Goal: Task Accomplishment & Management: Complete application form

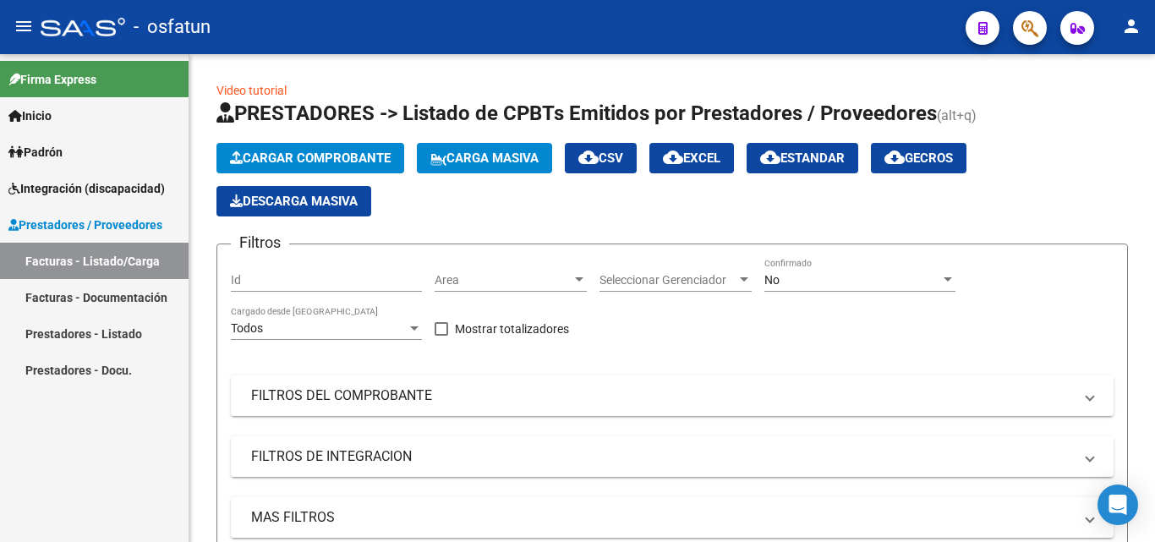
click at [91, 336] on link "Prestadores - Listado" at bounding box center [94, 333] width 189 height 36
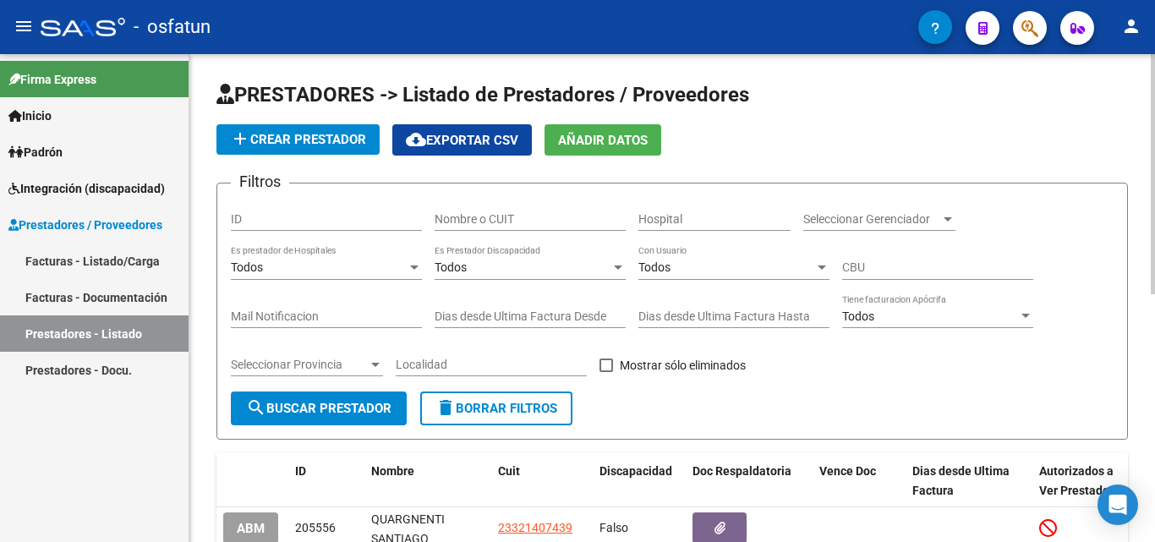
click at [483, 217] on input "Nombre o CUIT" at bounding box center [530, 219] width 191 height 14
click at [378, 407] on span "search Buscar Prestador" at bounding box center [318, 408] width 145 height 15
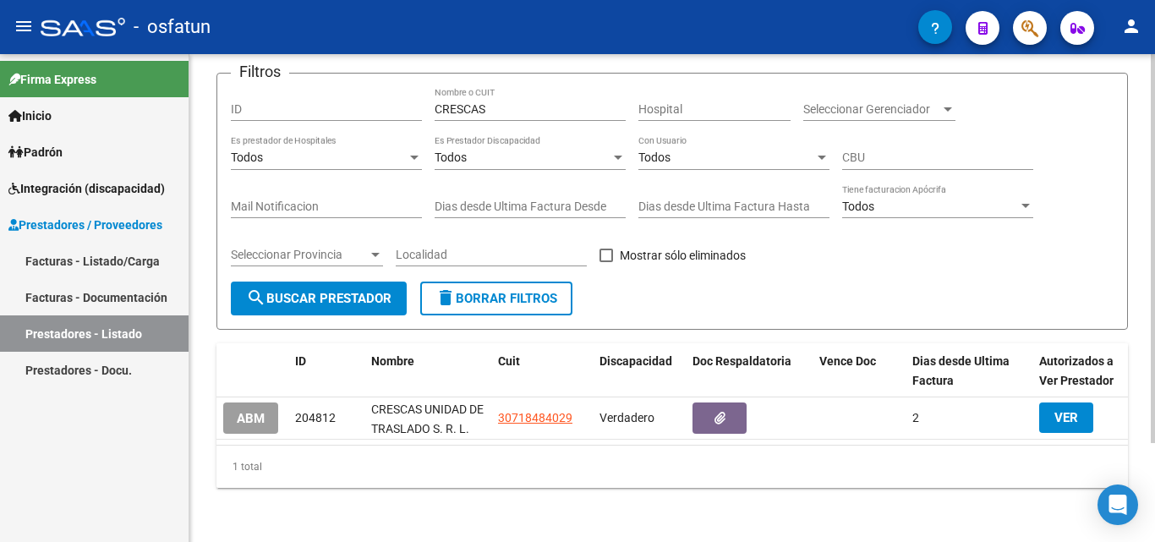
scroll to position [123, 0]
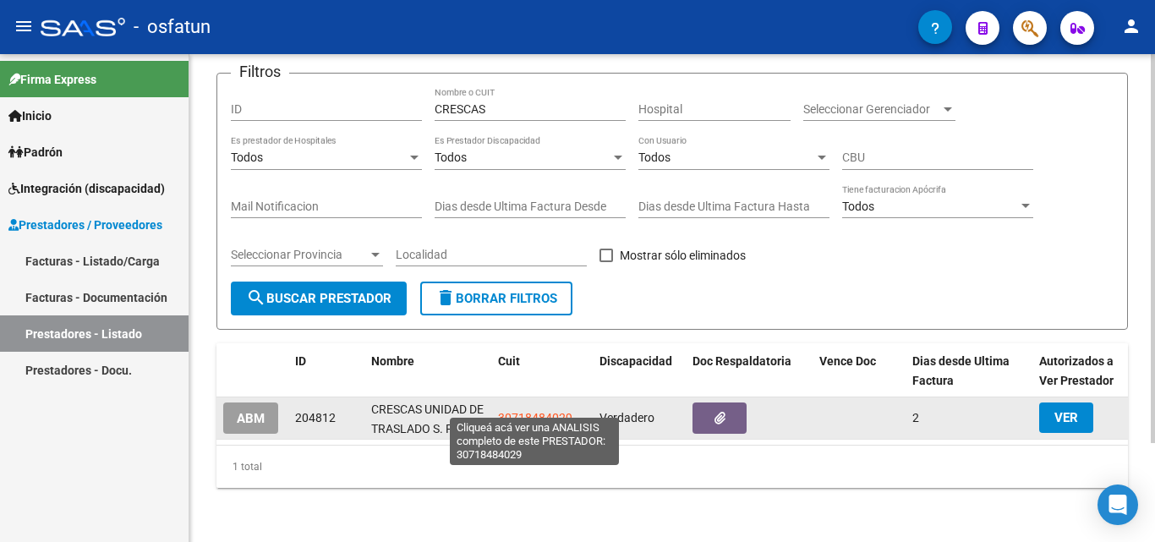
click at [552, 411] on span "30718484029" at bounding box center [535, 418] width 74 height 14
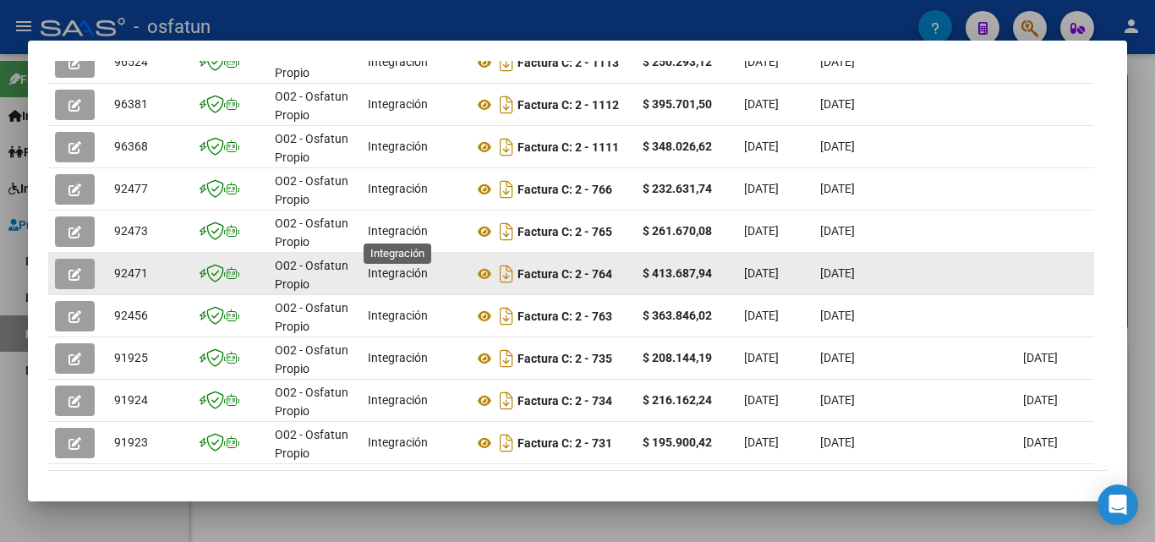
scroll to position [568, 0]
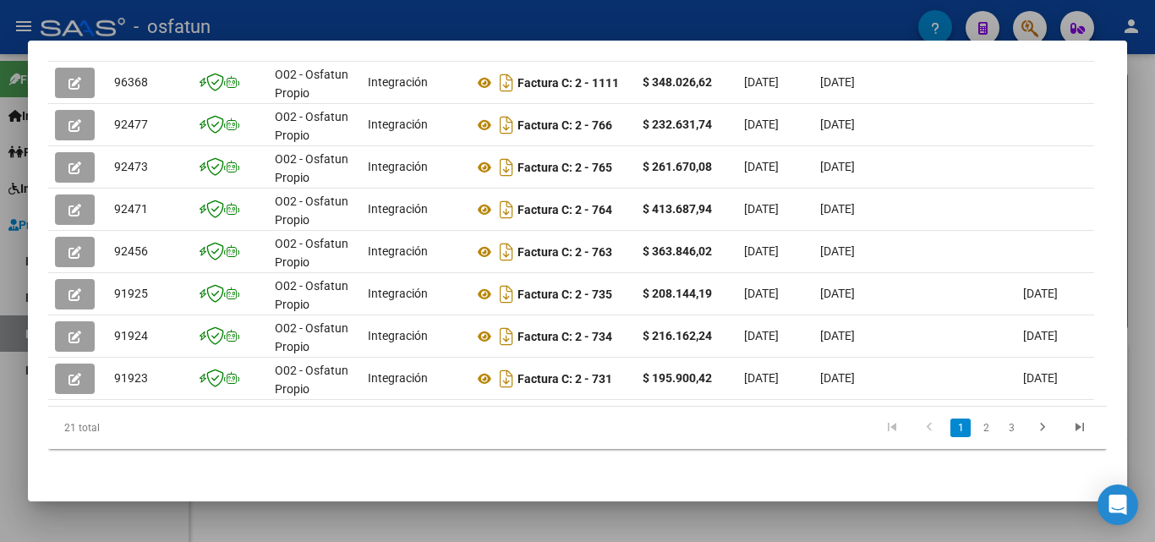
click at [1139, 125] on div at bounding box center [577, 271] width 1155 height 542
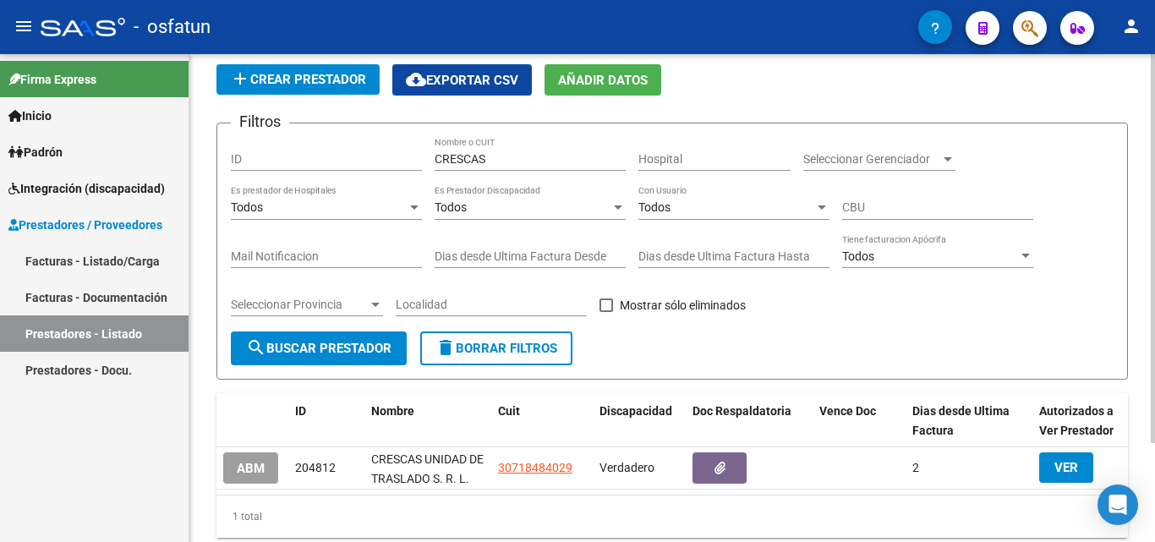
scroll to position [0, 0]
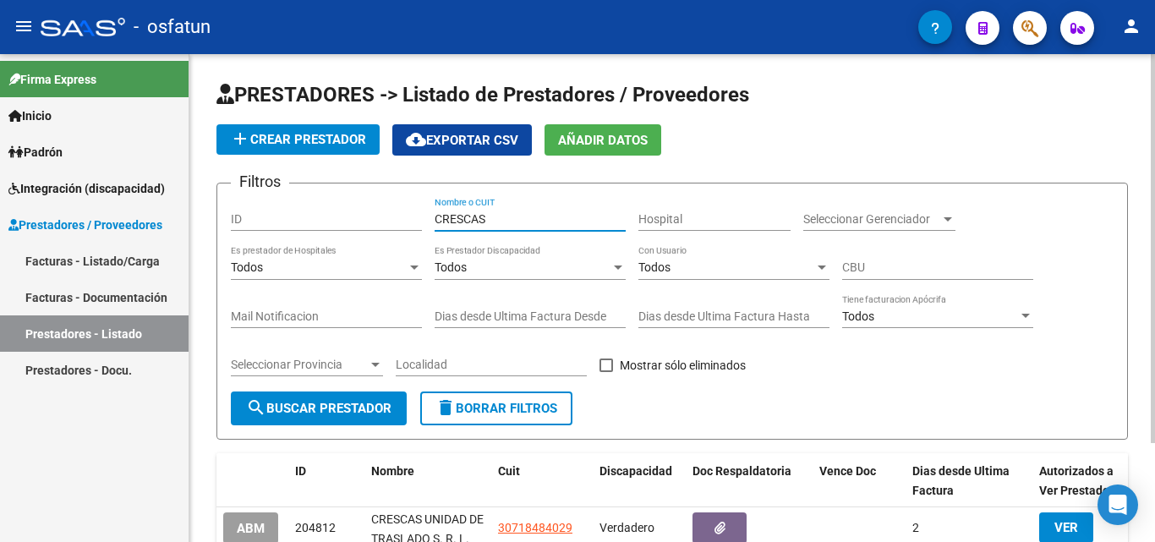
drag, startPoint x: 507, startPoint y: 212, endPoint x: 242, endPoint y: 215, distance: 265.6
click at [240, 216] on div "Filtros ID CRESCAS Nombre o CUIT Hospital Seleccionar Gerenciador Seleccionar G…" at bounding box center [672, 294] width 883 height 195
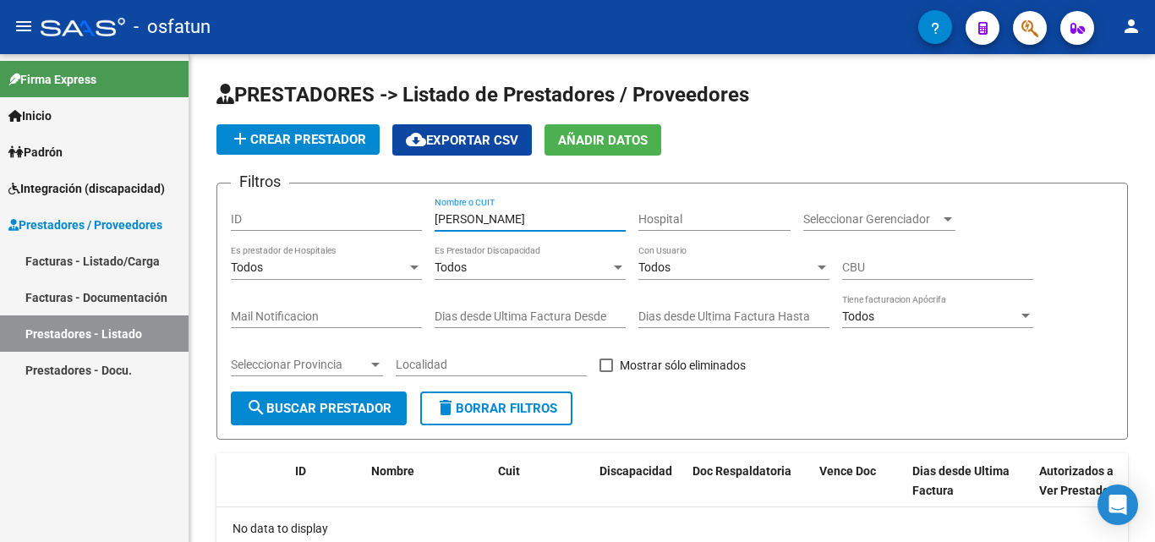
click at [104, 327] on link "Prestadores - Listado" at bounding box center [94, 333] width 189 height 36
click at [535, 219] on input "[PERSON_NAME]" at bounding box center [530, 219] width 191 height 14
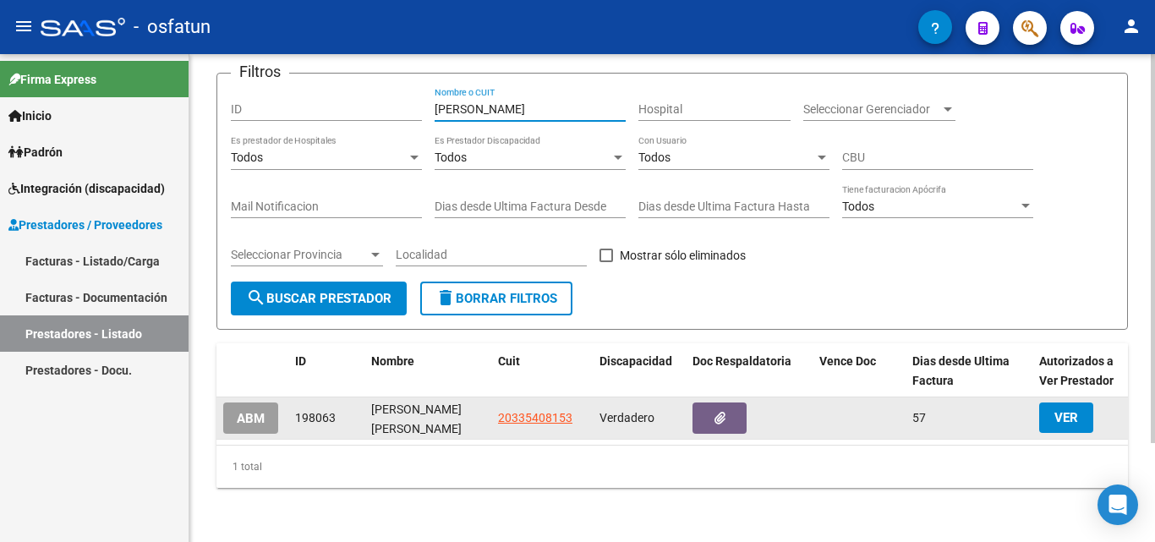
scroll to position [123, 0]
type input "[PERSON_NAME]"
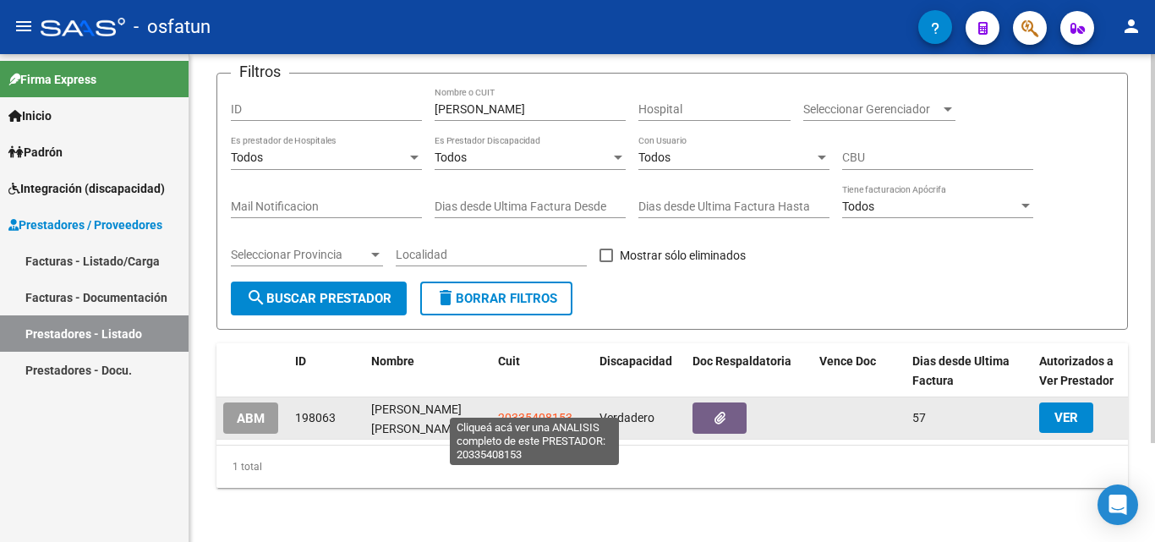
click at [536, 411] on span "20335408153" at bounding box center [535, 418] width 74 height 14
type textarea "20335408153"
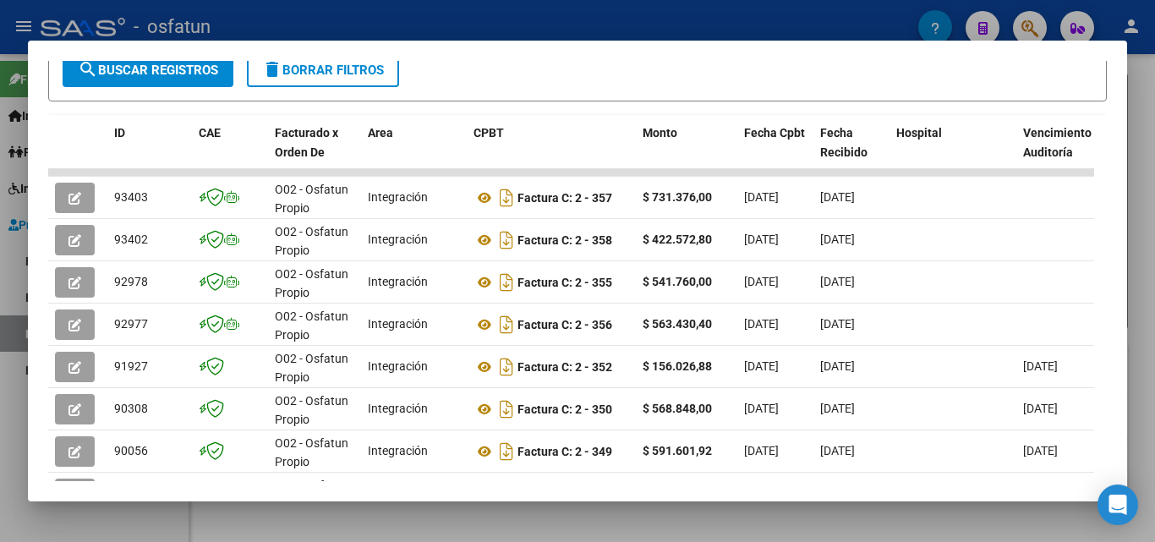
scroll to position [338, 0]
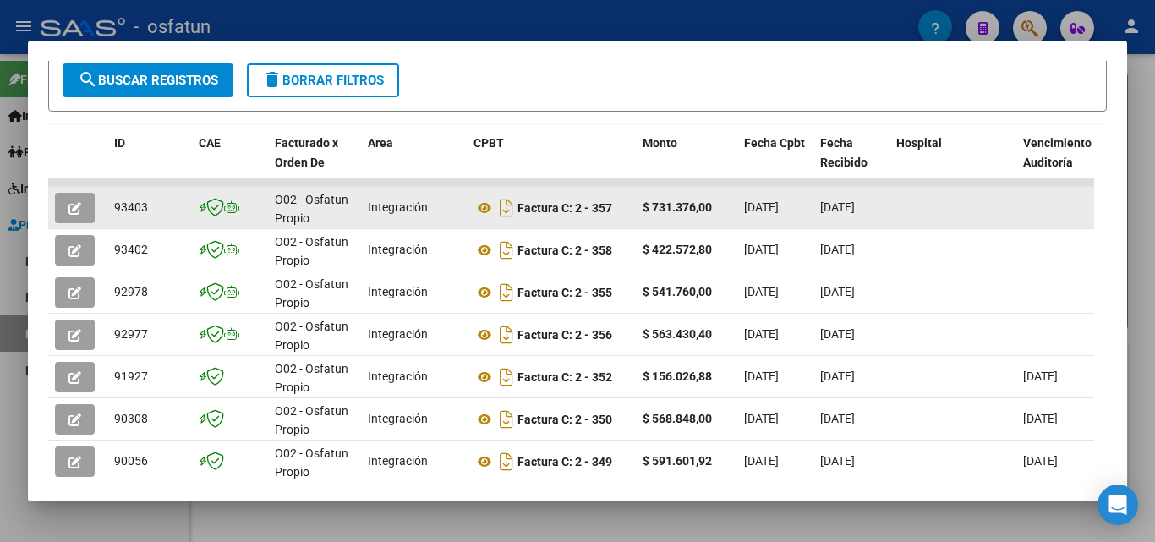
click at [74, 214] on icon "button" at bounding box center [75, 208] width 13 height 13
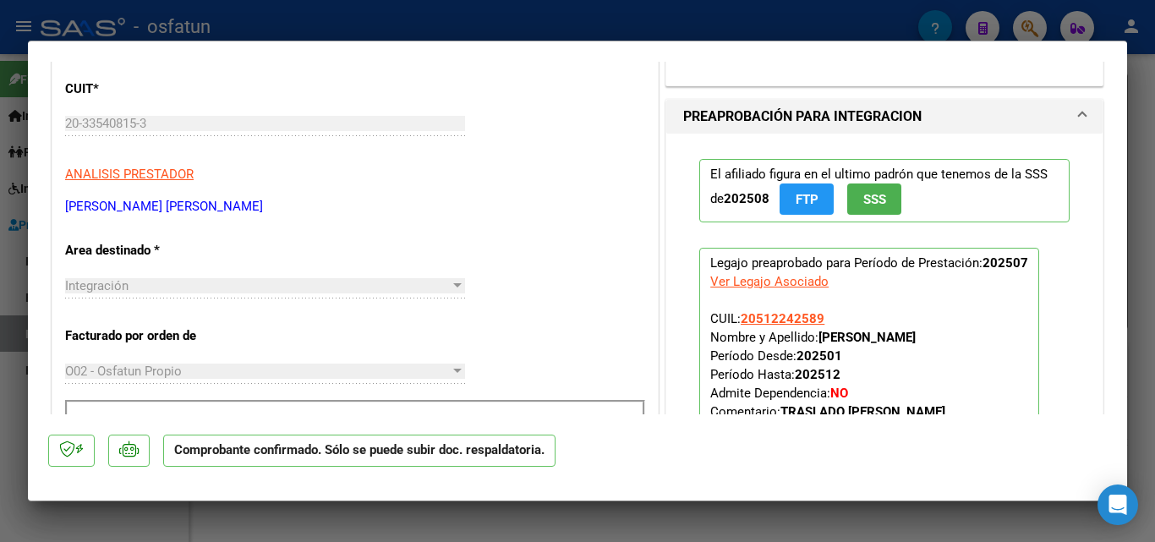
scroll to position [846, 0]
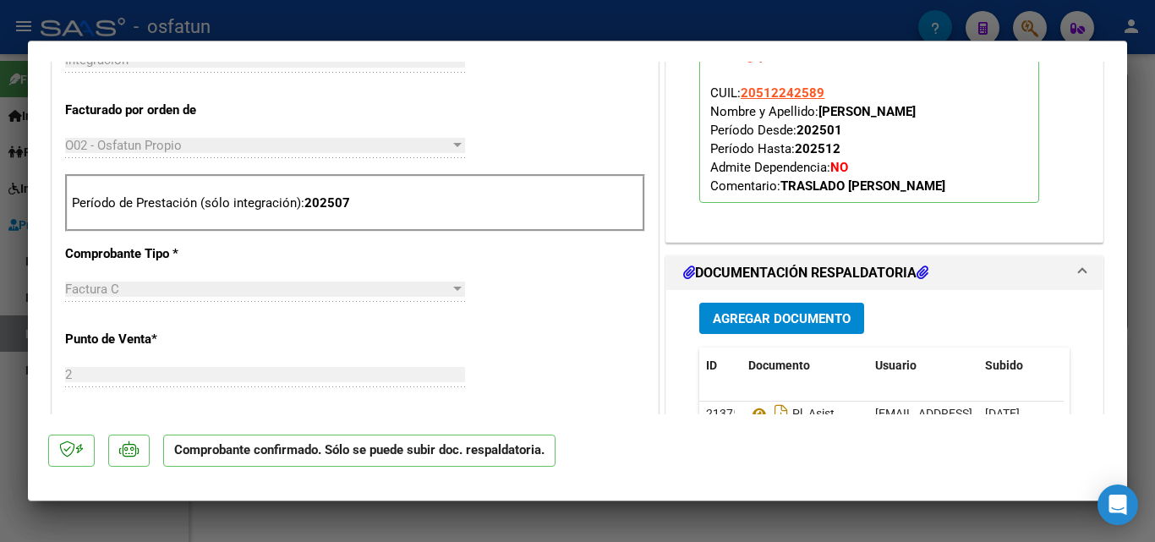
click at [1142, 145] on div at bounding box center [577, 271] width 1155 height 542
type input "$ 0,00"
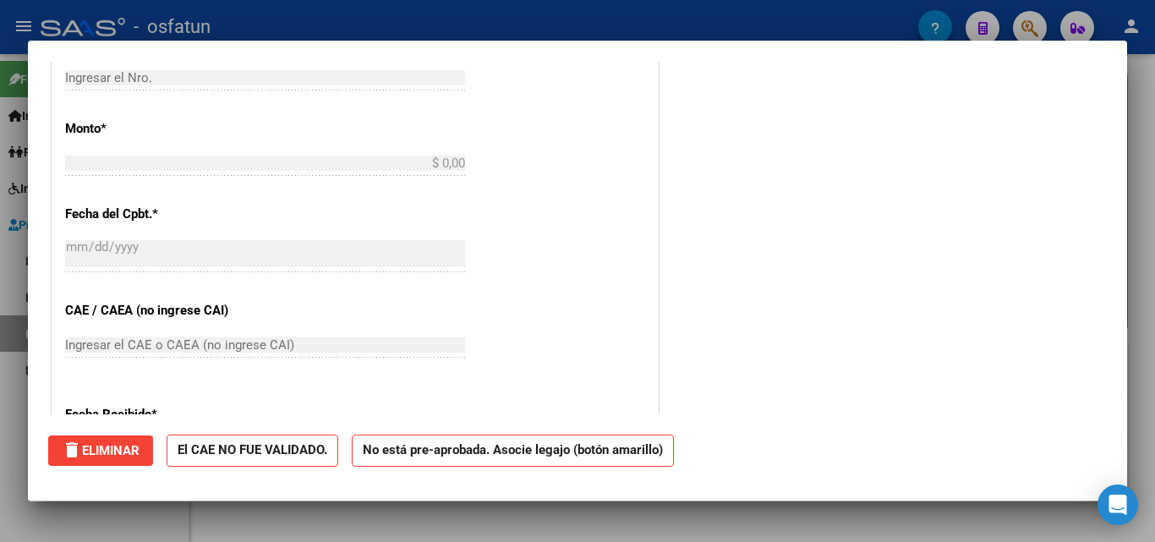
scroll to position [403, 0]
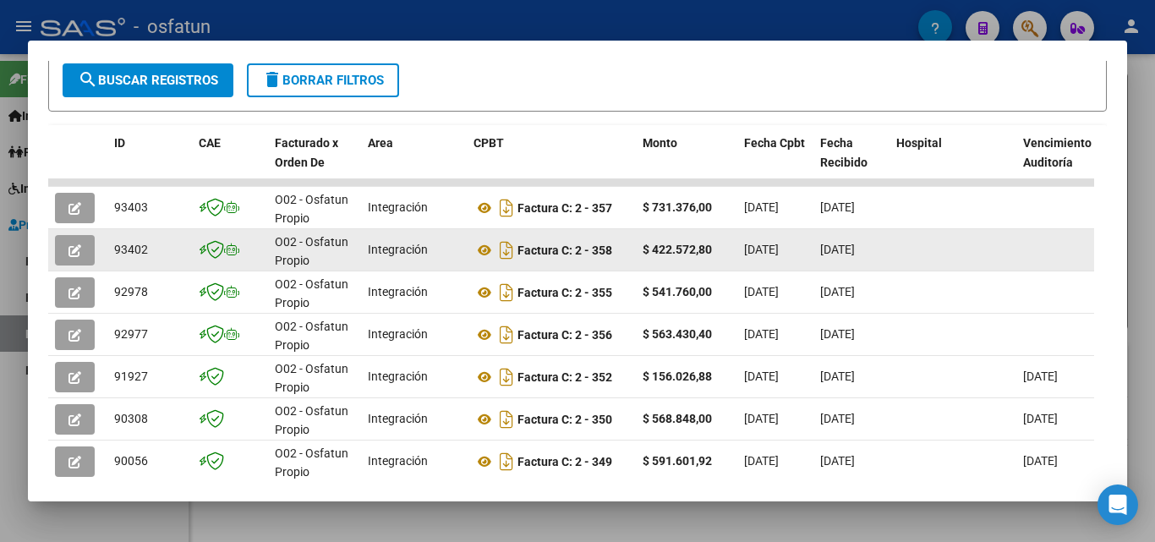
click at [84, 260] on button "button" at bounding box center [75, 250] width 40 height 30
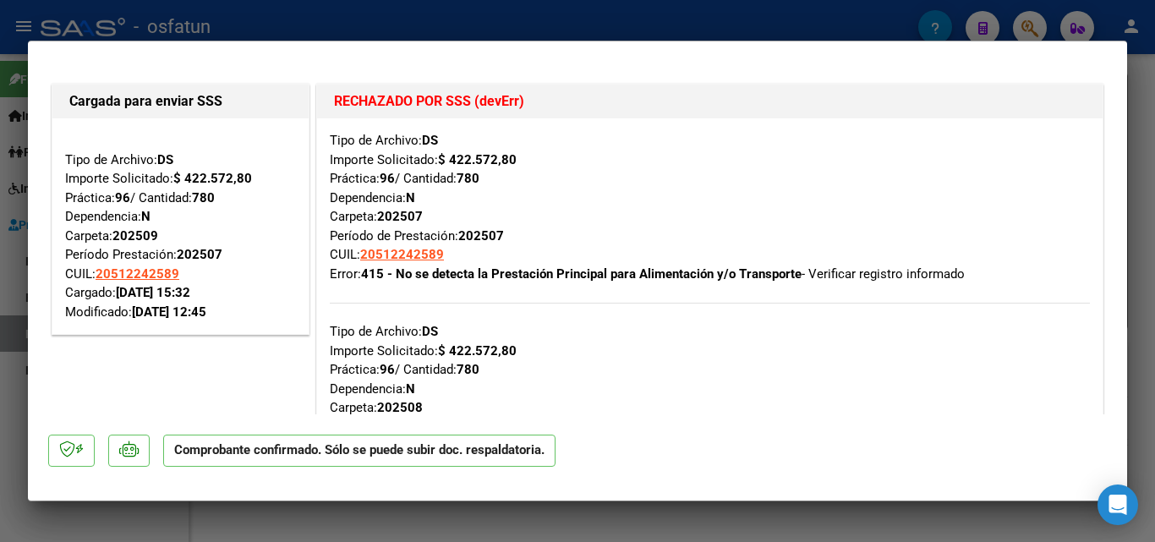
click at [1142, 169] on div at bounding box center [577, 271] width 1155 height 542
type input "$ 0,00"
